Goal: Task Accomplishment & Management: Use online tool/utility

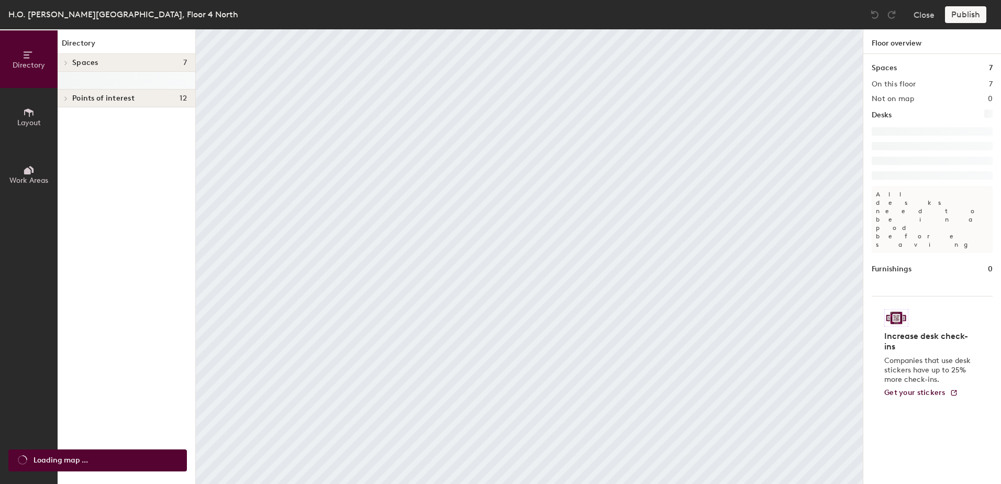
click at [371, 29] on div at bounding box center [529, 29] width 667 height 0
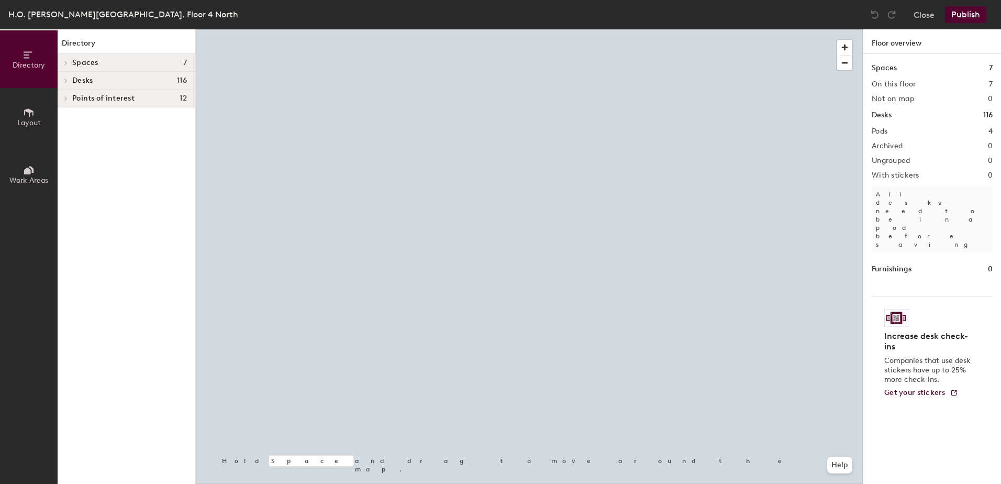
click at [423, 29] on div at bounding box center [529, 29] width 667 height 0
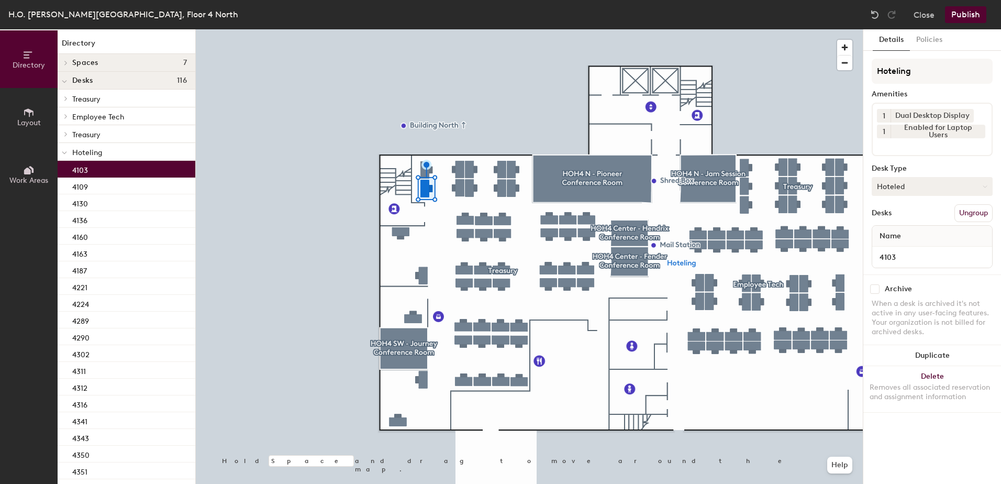
click at [900, 190] on button "Hoteled" at bounding box center [932, 186] width 121 height 19
click at [908, 211] on div "Assigned Hot Hoteled" at bounding box center [932, 234] width 121 height 57
drag, startPoint x: 935, startPoint y: 185, endPoint x: 940, endPoint y: 193, distance: 8.4
click at [936, 185] on button "Hoteled" at bounding box center [932, 186] width 121 height 19
drag, startPoint x: 948, startPoint y: 227, endPoint x: 955, endPoint y: 222, distance: 8.6
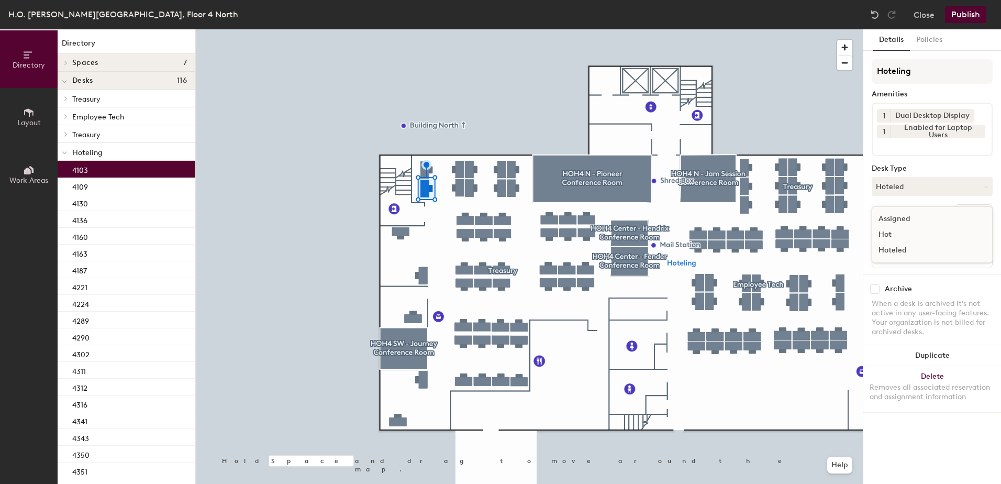
click at [948, 226] on ul "Assigned Hot Hoteled" at bounding box center [924, 234] width 105 height 47
click at [967, 210] on button "Ungroup" at bounding box center [974, 213] width 38 height 18
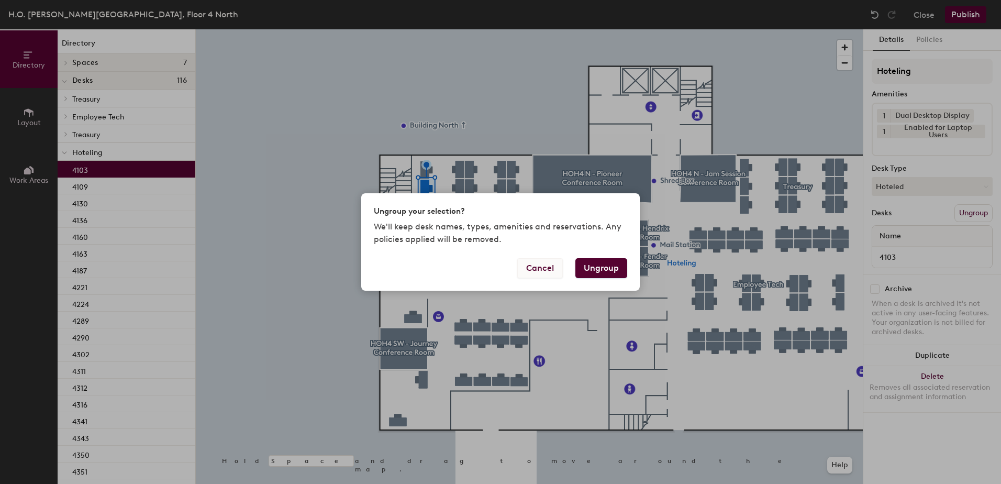
click at [540, 265] on button "Cancel" at bounding box center [540, 268] width 46 height 20
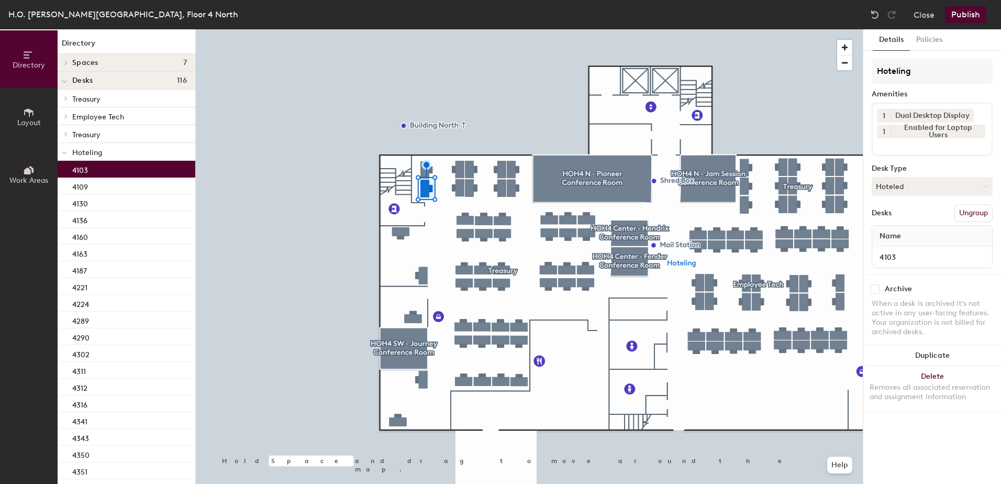
click at [924, 192] on button "Hoteled" at bounding box center [932, 186] width 121 height 19
click at [926, 218] on div "Assigned" at bounding box center [924, 219] width 105 height 16
click at [967, 216] on button "Ungroup" at bounding box center [974, 213] width 38 height 18
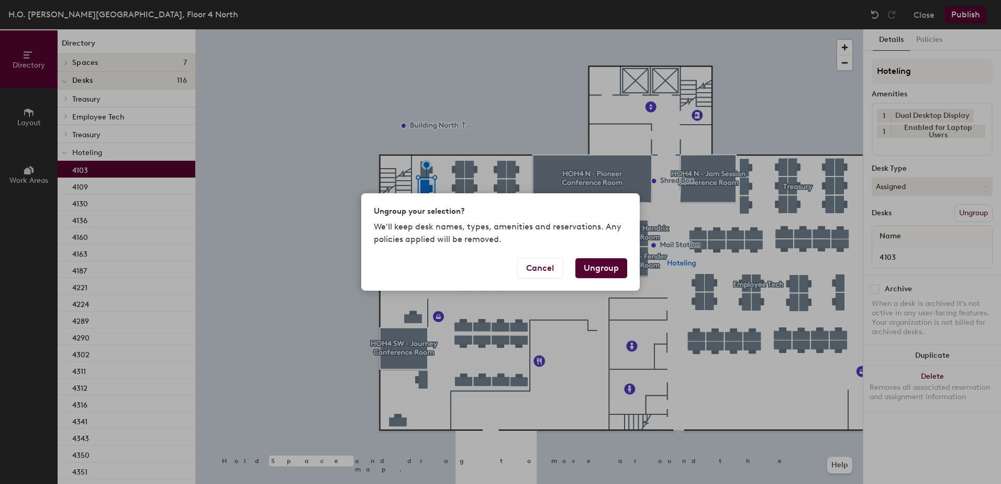
click at [601, 267] on button "Ungroup" at bounding box center [602, 268] width 52 height 20
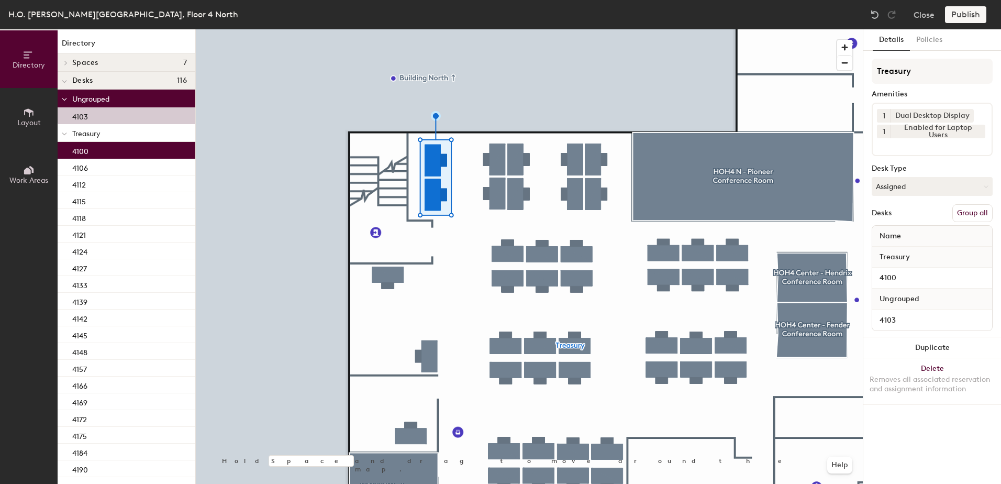
click at [974, 214] on button "Group all" at bounding box center [973, 213] width 40 height 18
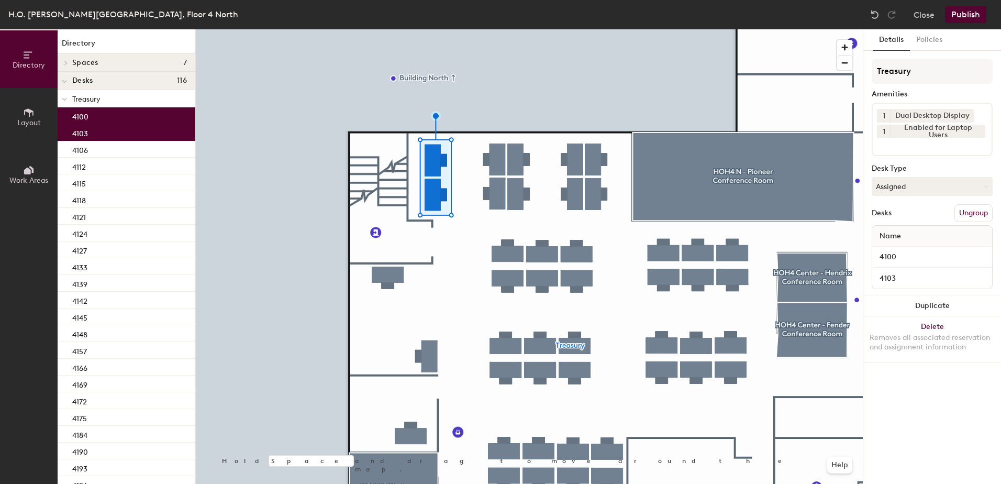
click at [968, 13] on div "H.O. [PERSON_NAME] Building, Floor 4 North Close Publish" at bounding box center [500, 14] width 1001 height 29
click at [966, 20] on button "Publish" at bounding box center [965, 14] width 41 height 17
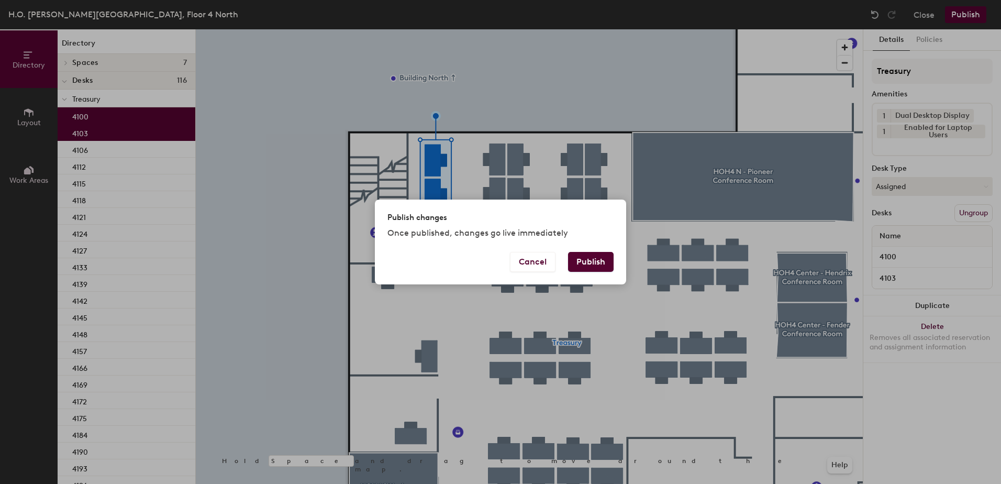
click at [590, 258] on button "Publish" at bounding box center [591, 262] width 46 height 20
